Goal: Find specific page/section: Find specific page/section

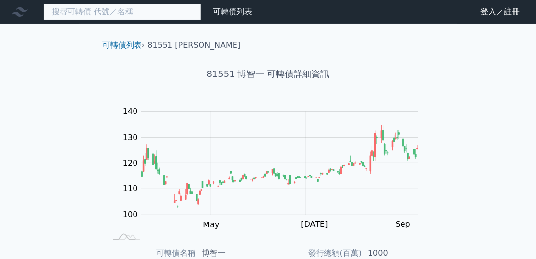
click at [99, 12] on input at bounding box center [122, 11] width 158 height 17
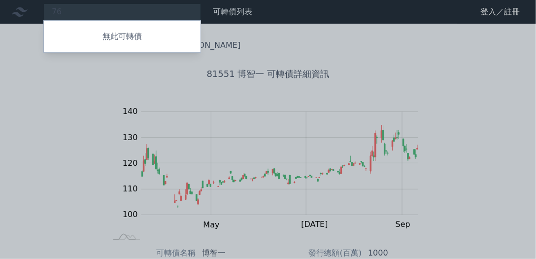
click at [99, 12] on div at bounding box center [268, 129] width 536 height 259
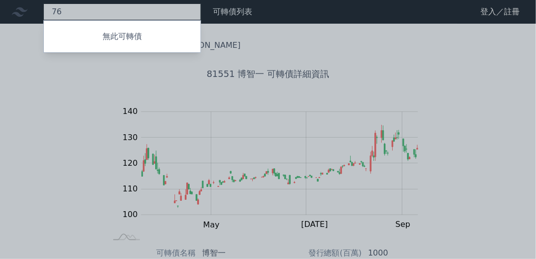
click at [99, 10] on div "76 無此可轉債" at bounding box center [122, 11] width 158 height 17
type input "7"
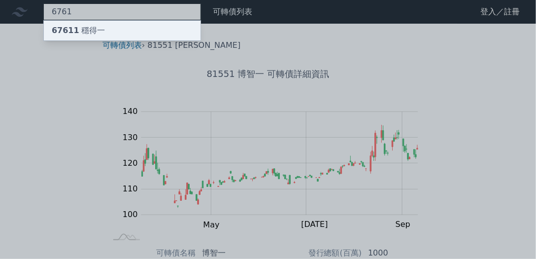
type input "6761"
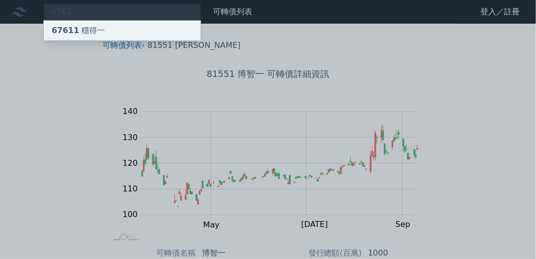
click at [89, 30] on div "67611 穩得一" at bounding box center [78, 31] width 53 height 12
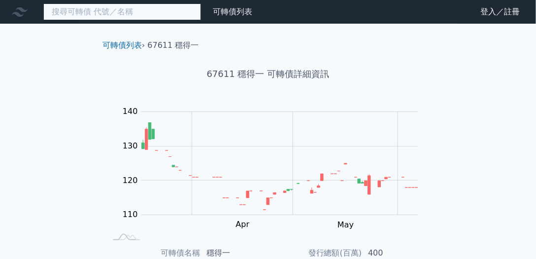
click at [110, 7] on input at bounding box center [122, 11] width 158 height 17
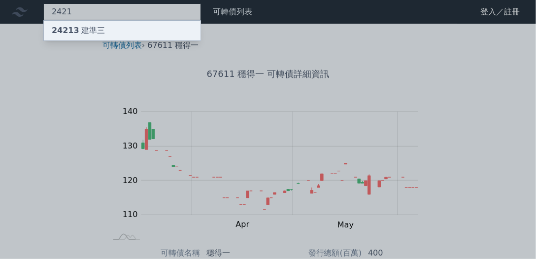
type input "2421"
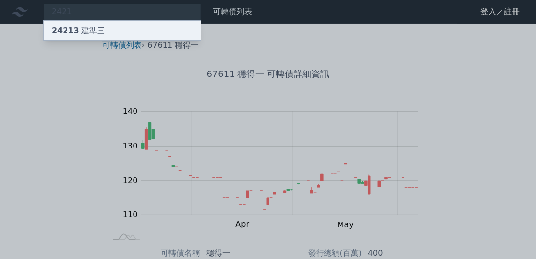
click at [102, 25] on div "24213 建準三" at bounding box center [122, 31] width 157 height 20
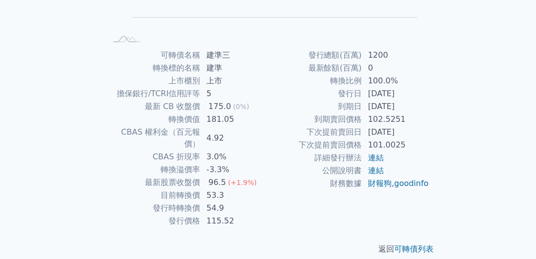
scroll to position [57, 0]
